Goal: Information Seeking & Learning: Check status

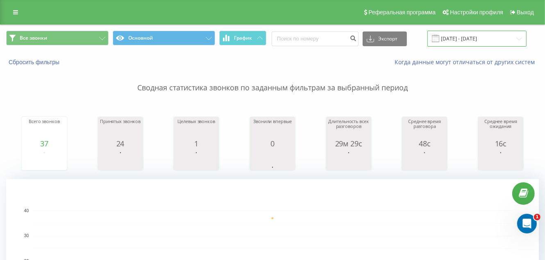
click at [519, 36] on input "[DATE] - [DATE]" at bounding box center [476, 39] width 99 height 16
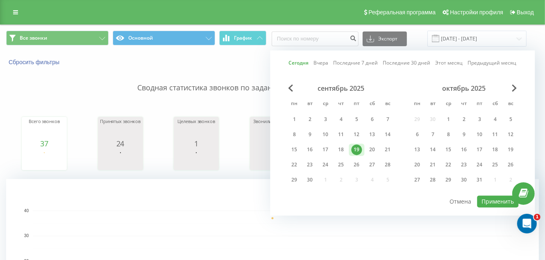
click at [249, 211] on rect "A chart." at bounding box center [272, 261] width 479 height 101
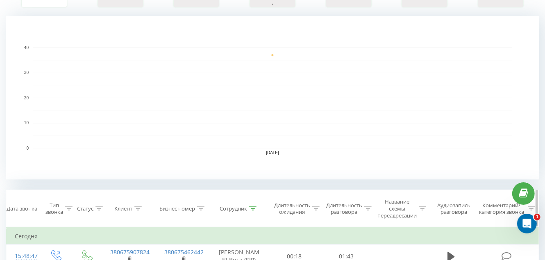
scroll to position [286, 0]
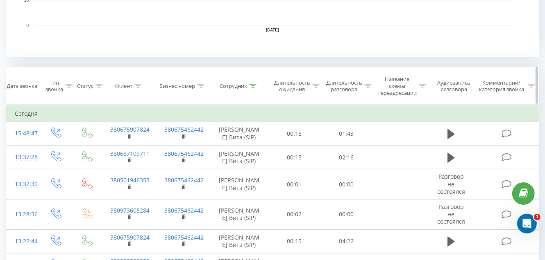
click at [254, 81] on th "Сотрудник" at bounding box center [239, 86] width 58 height 37
click at [252, 89] on div at bounding box center [252, 86] width 7 height 7
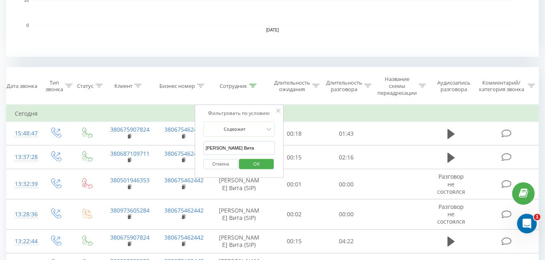
click at [242, 151] on input "[PERSON_NAME] Вита" at bounding box center [239, 148] width 72 height 14
type input "Г"
click at [242, 151] on input "text" at bounding box center [239, 148] width 72 height 14
type input "[PERSON_NAME]"
click at [258, 164] on span "OK" at bounding box center [256, 164] width 23 height 13
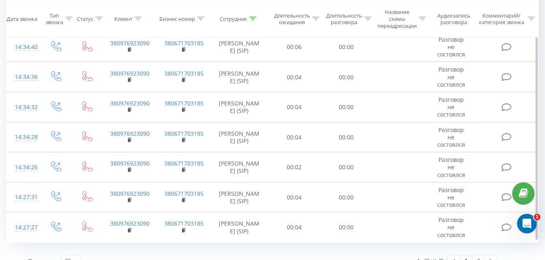
scroll to position [841, 0]
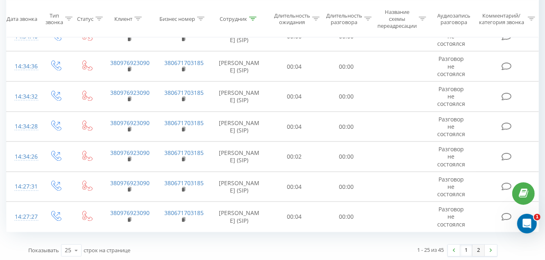
click at [479, 248] on link "2" at bounding box center [478, 250] width 12 height 11
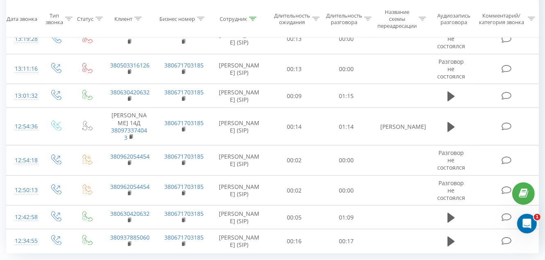
scroll to position [762, 0]
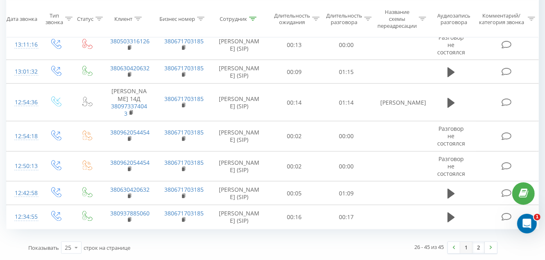
click at [468, 249] on link "1" at bounding box center [466, 247] width 12 height 11
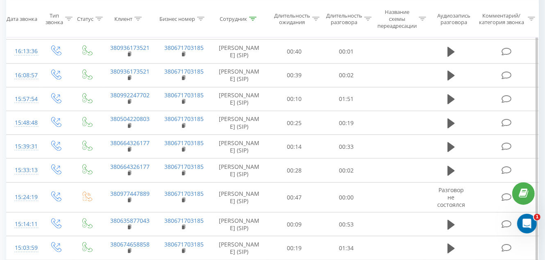
scroll to position [513, 0]
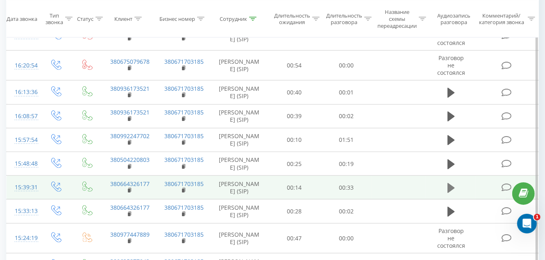
click at [453, 184] on icon at bounding box center [450, 188] width 7 height 11
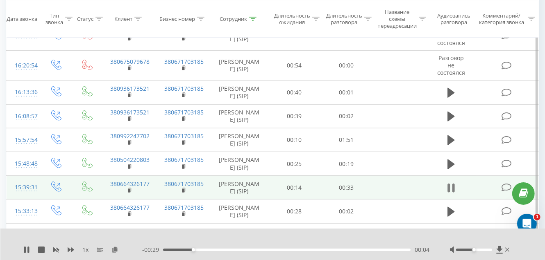
click at [450, 188] on icon at bounding box center [448, 188] width 2 height 9
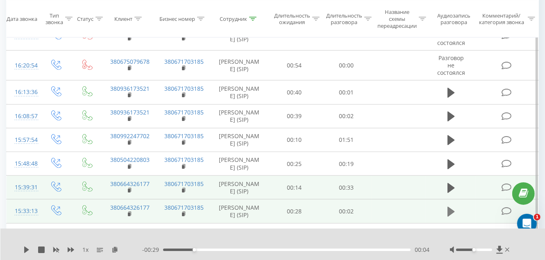
click at [449, 209] on icon at bounding box center [450, 212] width 7 height 10
click at [449, 209] on icon at bounding box center [448, 212] width 2 height 9
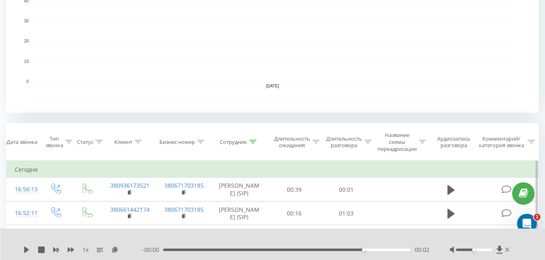
scroll to position [226, 0]
